Goal: Navigation & Orientation: Understand site structure

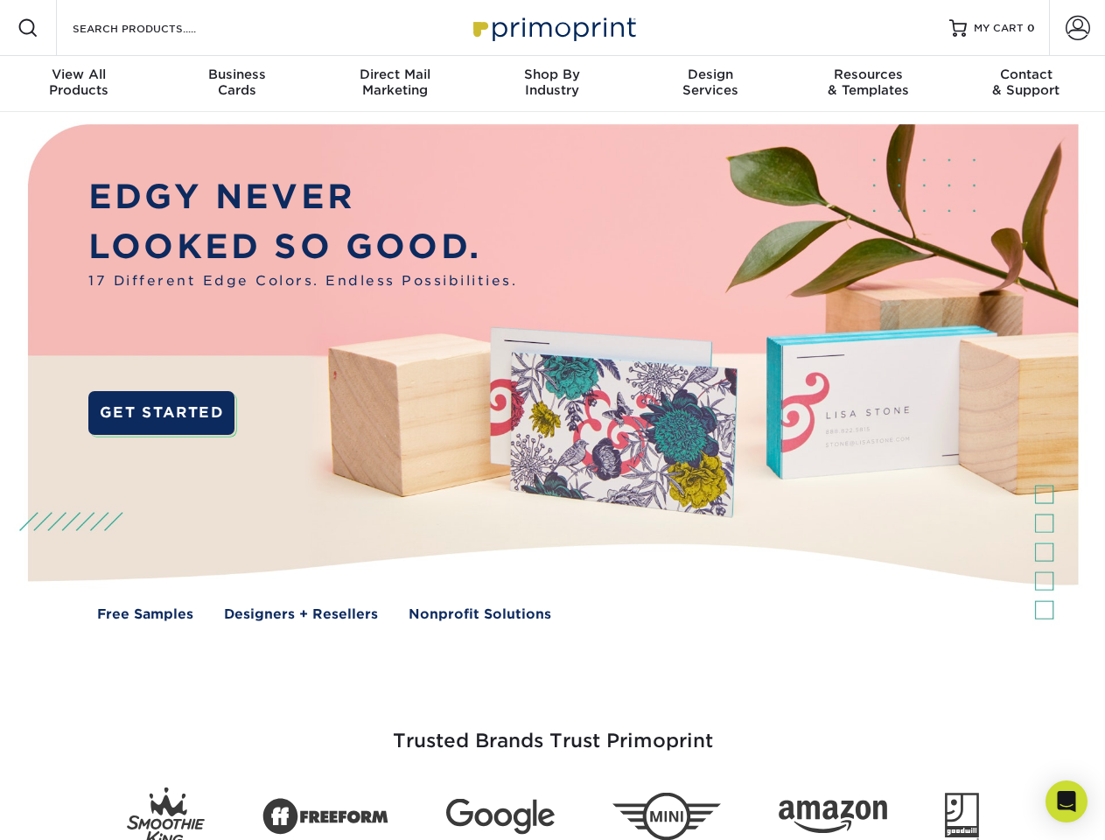
click at [552, 420] on img at bounding box center [552, 385] width 1094 height 547
click at [28, 28] on span at bounding box center [28, 28] width 21 height 21
click at [1077, 28] on span at bounding box center [1078, 28] width 25 height 25
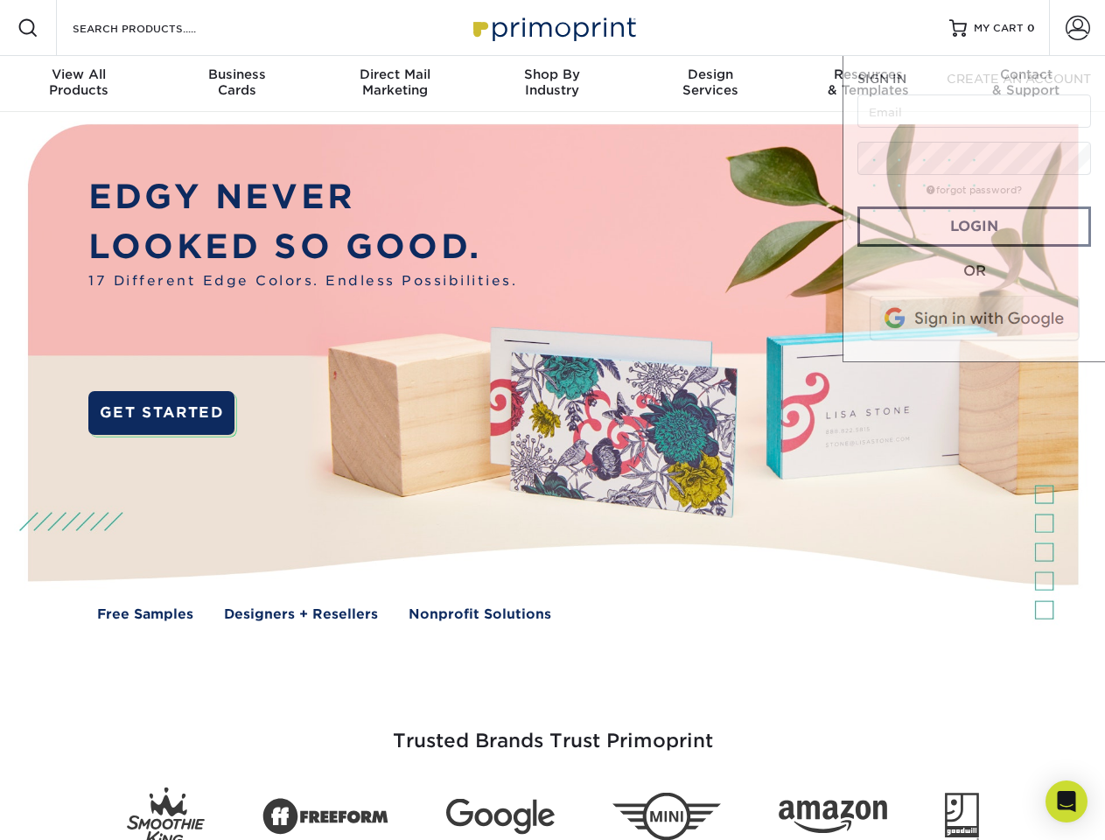
click at [79, 84] on div "View All Products" at bounding box center [79, 83] width 158 height 32
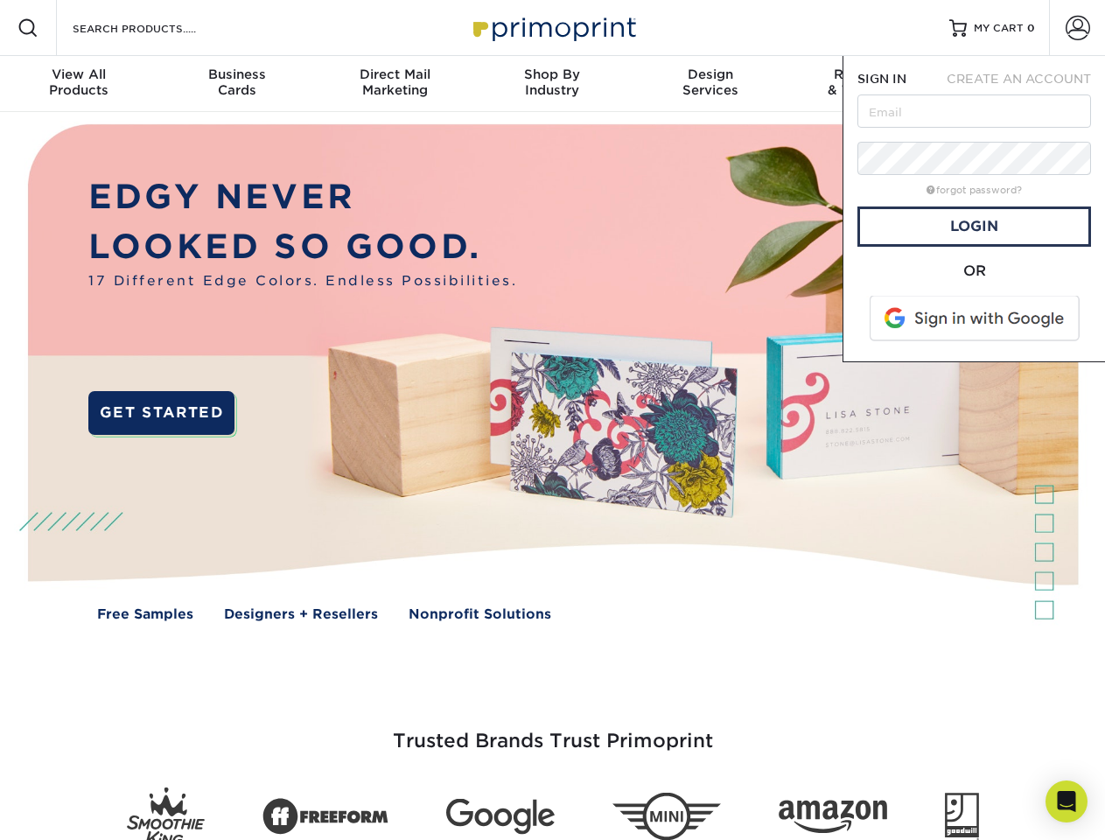
click at [236, 84] on div "Business Cards" at bounding box center [237, 83] width 158 height 32
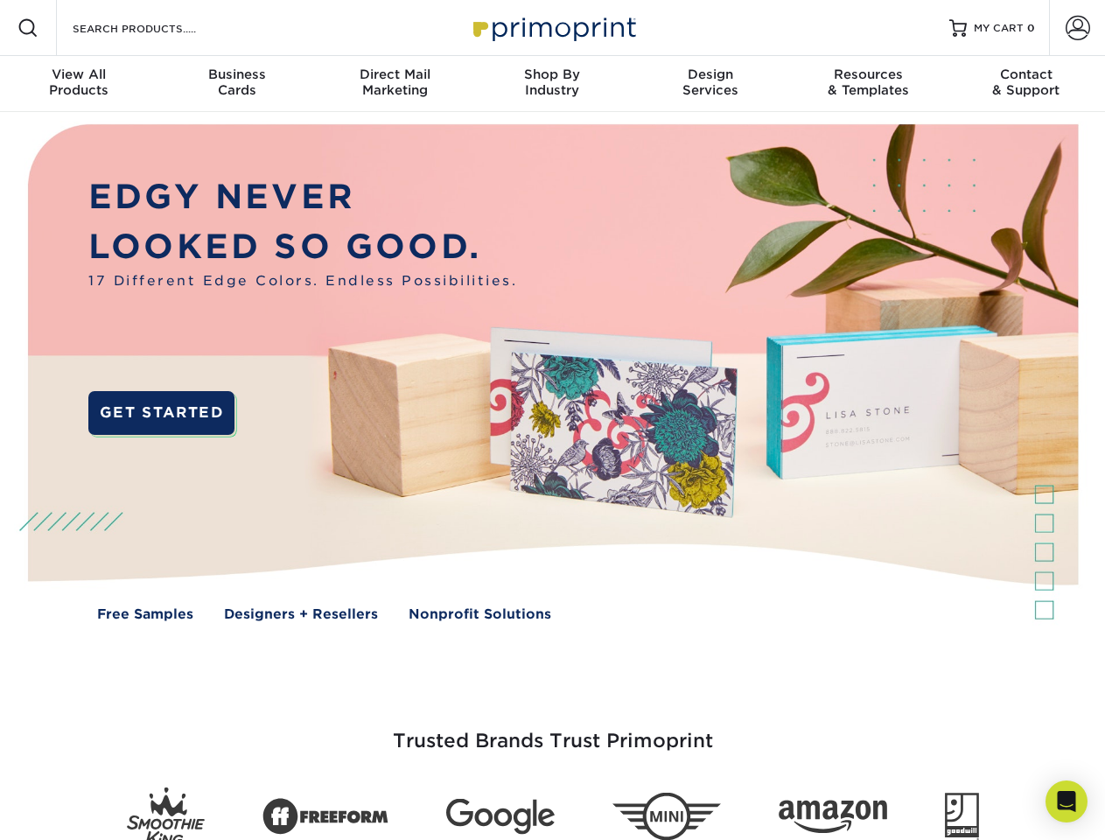
click at [395, 84] on div "Direct Mail Marketing" at bounding box center [395, 83] width 158 height 32
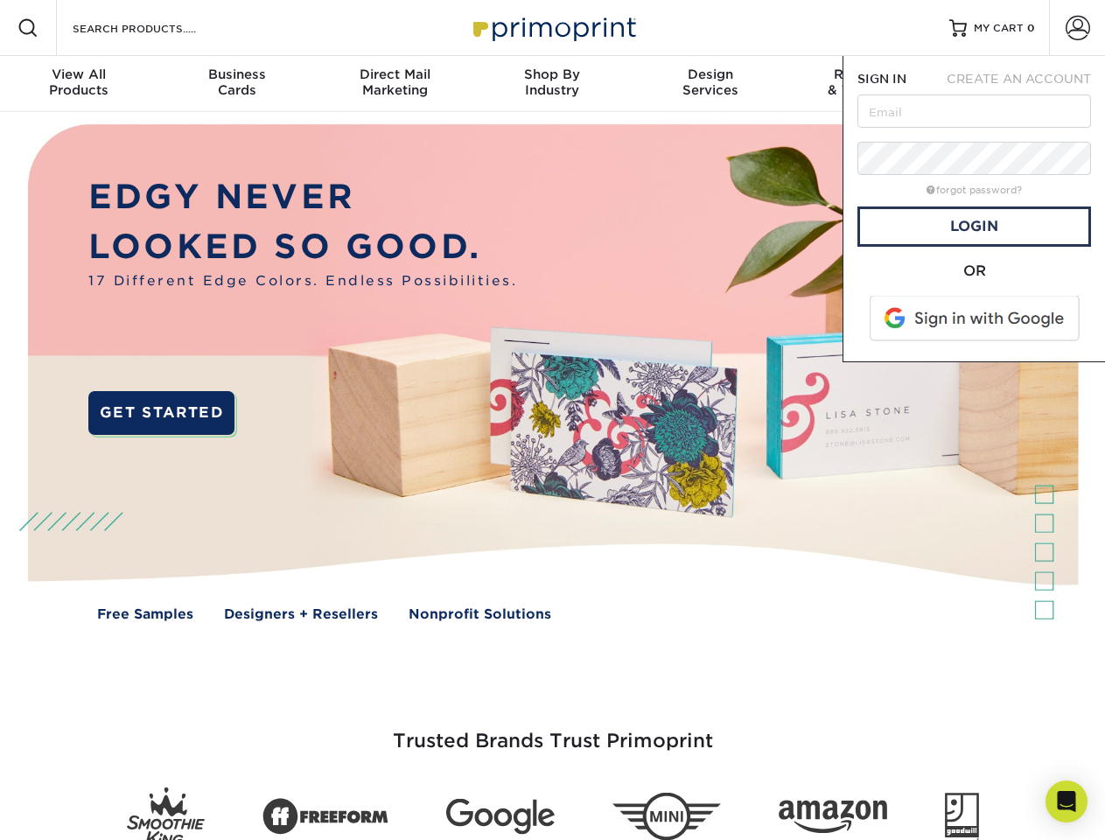
click at [552, 84] on div "Shop By Industry" at bounding box center [553, 83] width 158 height 32
click at [711, 84] on div "Design Services" at bounding box center [711, 83] width 158 height 32
click at [868, 84] on span "SIGN IN" at bounding box center [882, 79] width 49 height 14
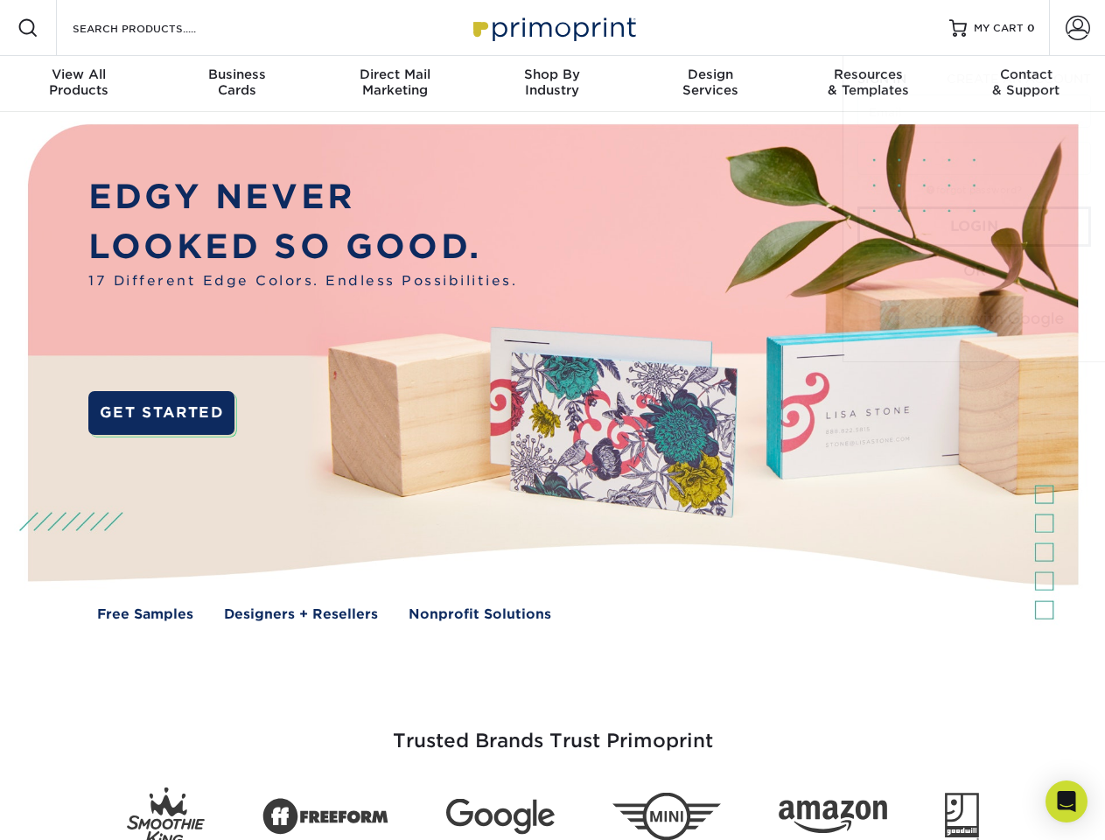
click at [1027, 84] on span "CREATE AN ACCOUNT" at bounding box center [1019, 79] width 144 height 14
